Goal: Download file/media

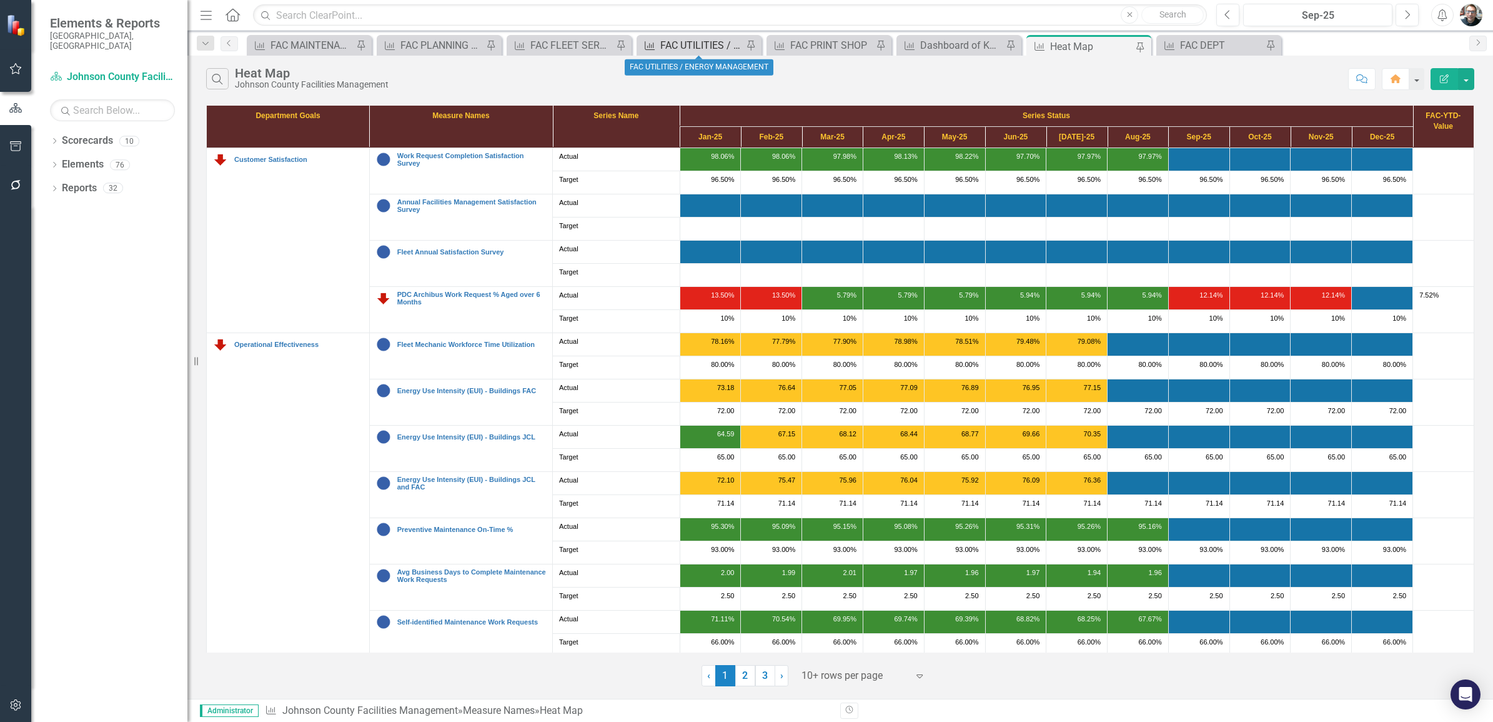
click at [717, 44] on div "FAC UTILITIES / ENERGY MANAGEMENT" at bounding box center [701, 45] width 82 height 16
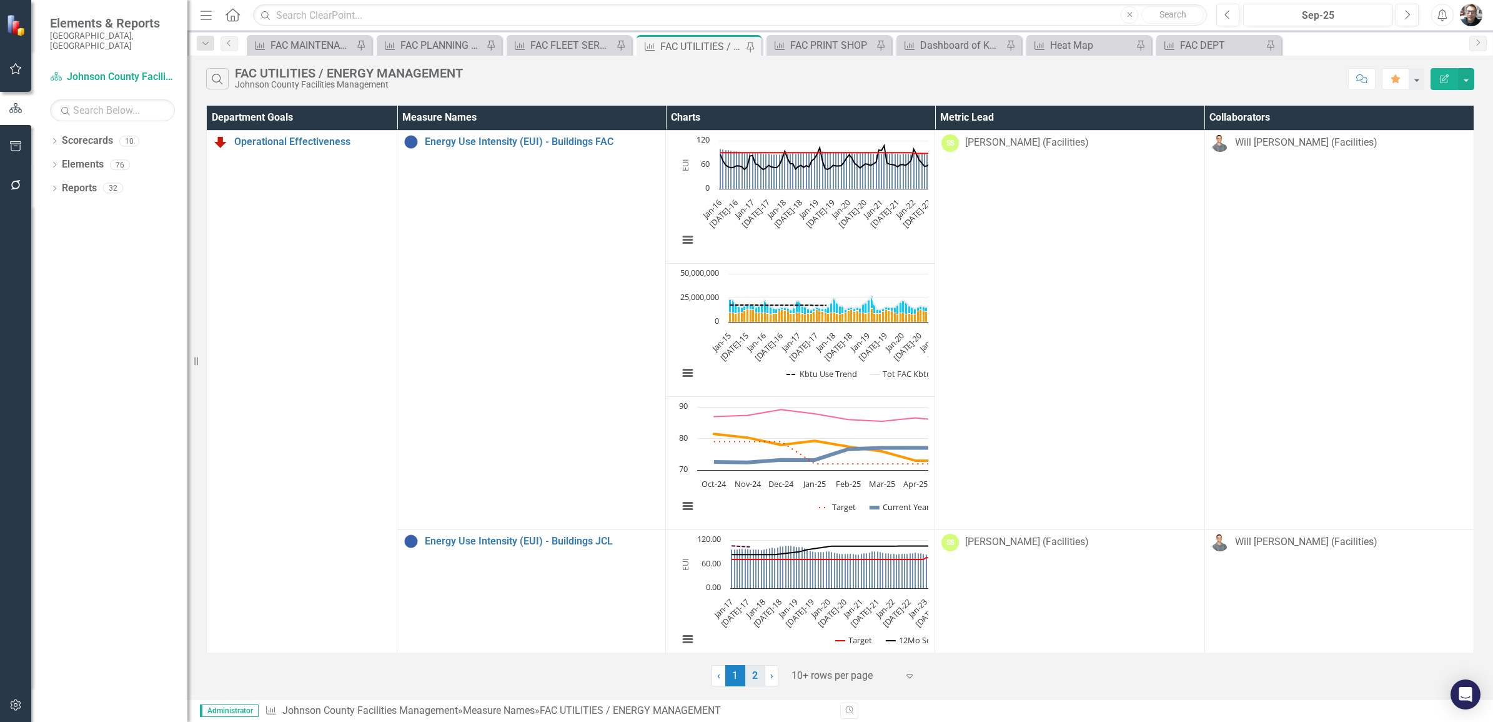
click at [751, 675] on link "2" at bounding box center [755, 675] width 20 height 21
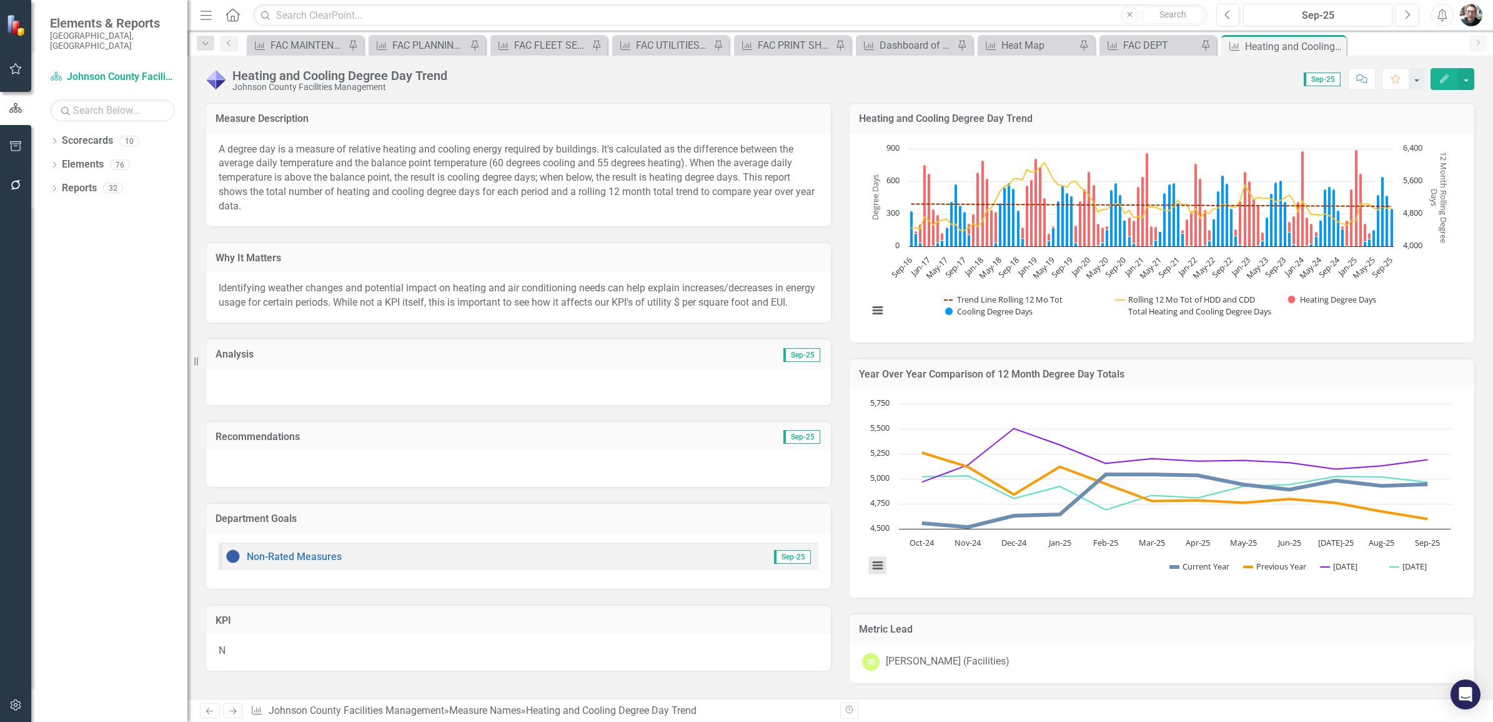
click at [871, 565] on button "View chart menu, Chart" at bounding box center [876, 564] width 17 height 17
click at [894, 543] on li "Download SVG vector image" at bounding box center [929, 541] width 112 height 19
click at [876, 565] on button "View chart menu, Chart" at bounding box center [876, 564] width 17 height 17
click at [904, 483] on li "Download PNG image" at bounding box center [929, 483] width 112 height 19
